Goal: Information Seeking & Learning: Check status

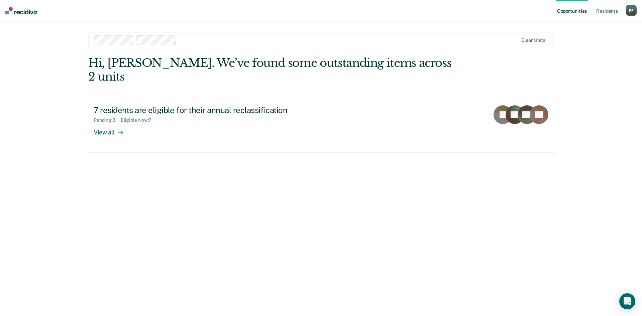
click at [185, 41] on div at bounding box center [348, 40] width 339 height 8
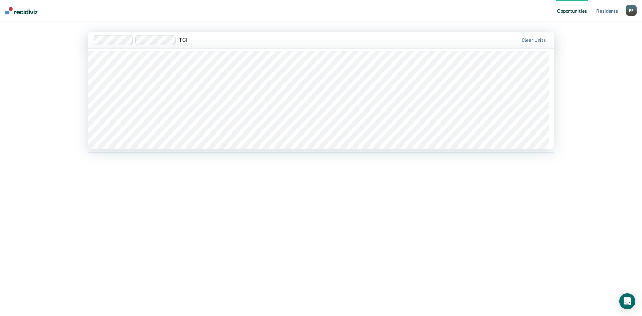
type input "TCIX"
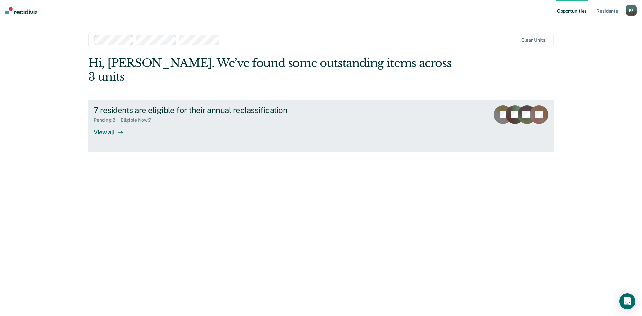
click at [105, 123] on div "View all" at bounding box center [112, 129] width 37 height 13
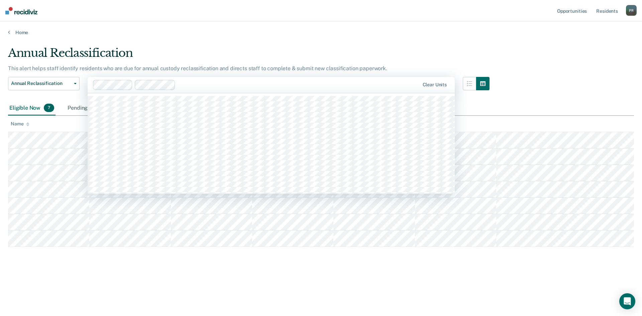
click at [181, 85] on div at bounding box center [298, 85] width 241 height 8
type input "TCIX"
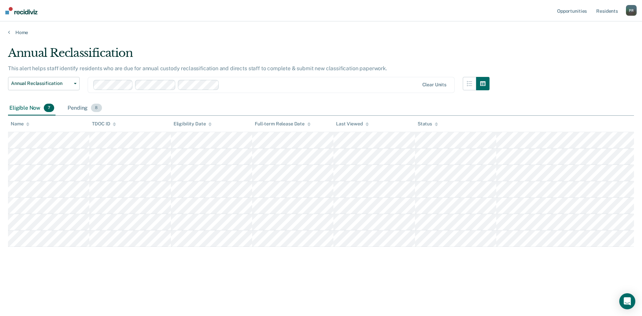
click at [77, 109] on div "Pending 8" at bounding box center [84, 108] width 37 height 15
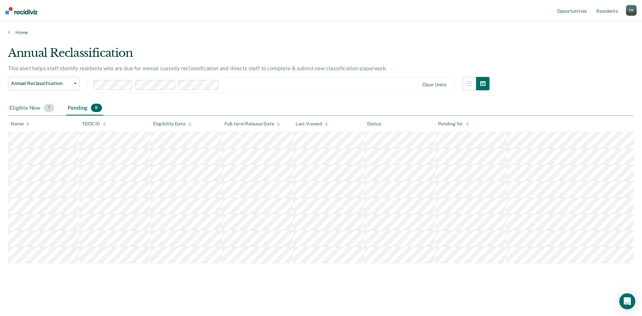
click at [34, 110] on div "Eligible Now 7" at bounding box center [32, 108] width 48 height 15
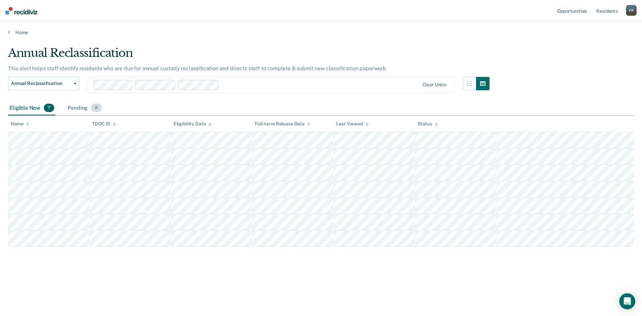
click at [75, 108] on div "Pending 8" at bounding box center [84, 108] width 37 height 15
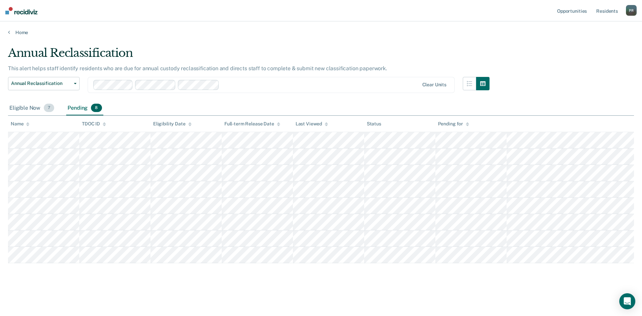
click at [28, 108] on div "Eligible Now 7" at bounding box center [32, 108] width 48 height 15
